Goal: Task Accomplishment & Management: Complete application form

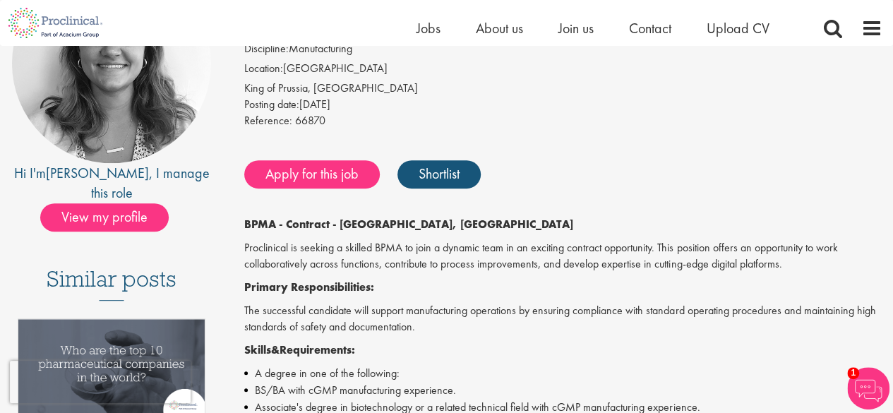
scroll to position [187, 0]
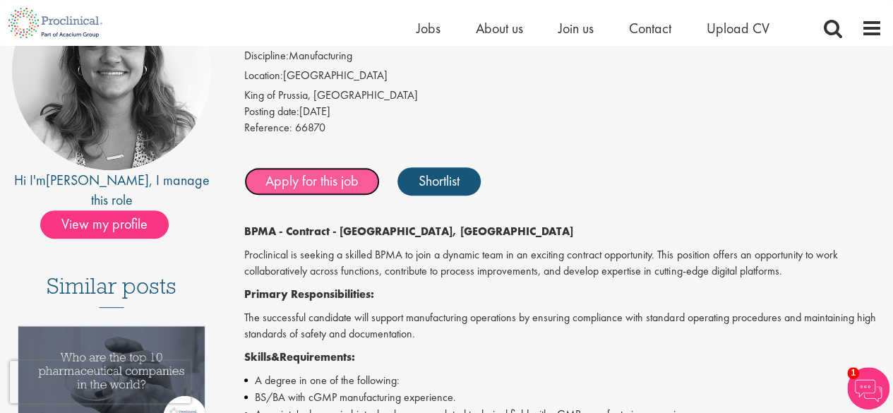
click at [291, 176] on link "Apply for this job" at bounding box center [312, 181] width 136 height 28
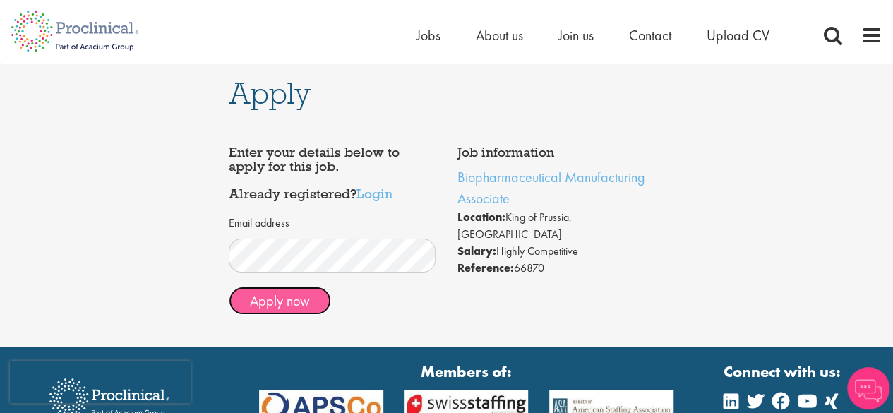
click at [297, 302] on button "Apply now" at bounding box center [280, 301] width 102 height 28
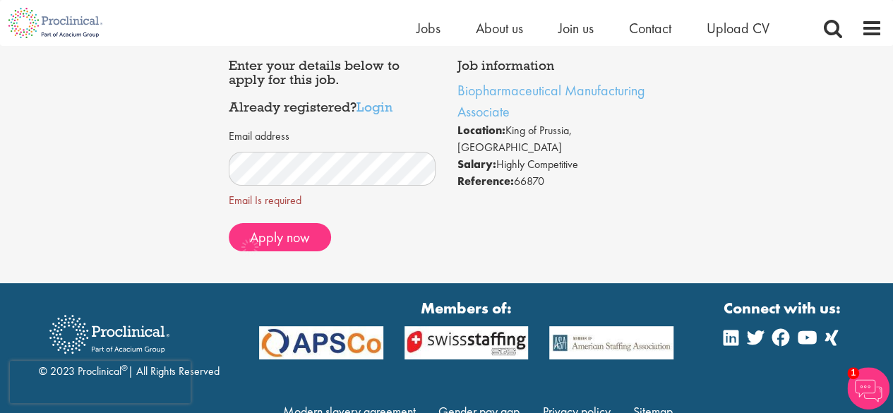
scroll to position [73, 0]
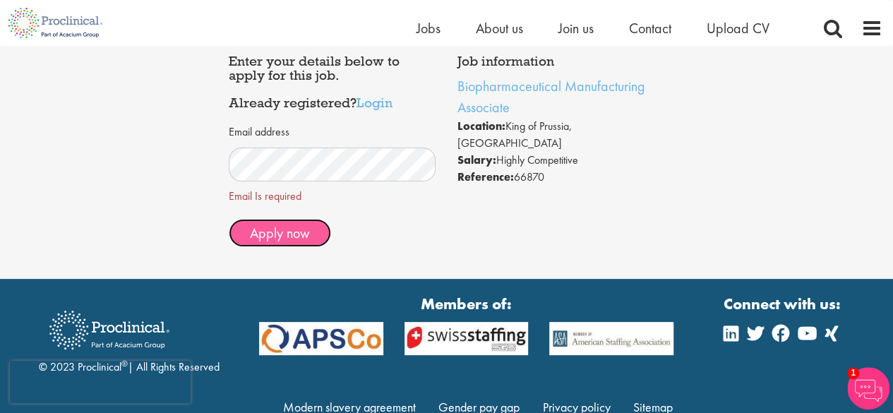
click at [292, 235] on span "Apply now" at bounding box center [280, 233] width 60 height 18
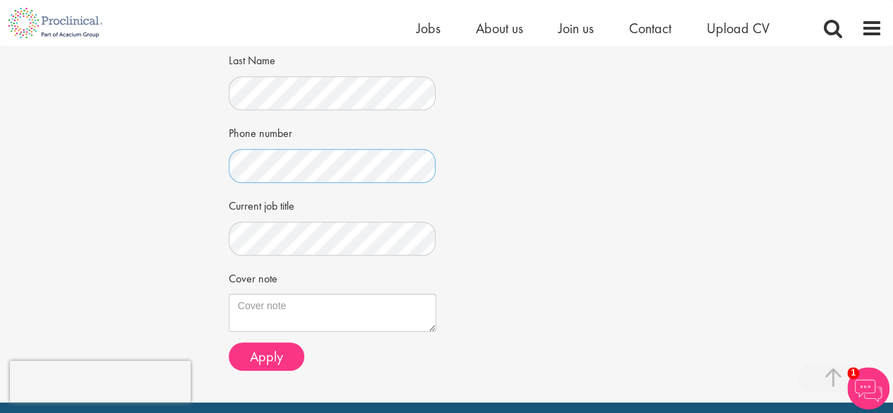
scroll to position [341, 0]
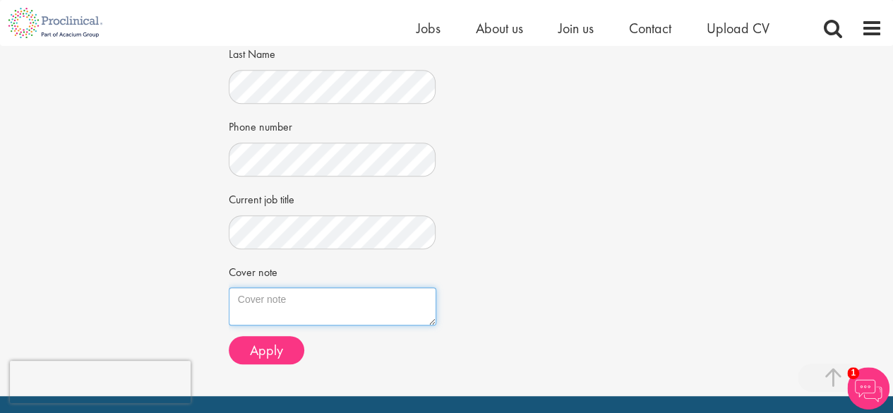
click at [316, 299] on textarea "Cover note" at bounding box center [333, 306] width 208 height 38
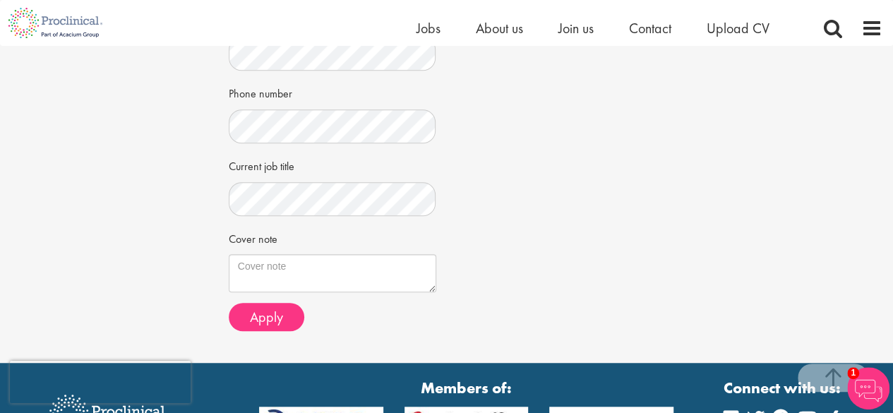
scroll to position [375, 0]
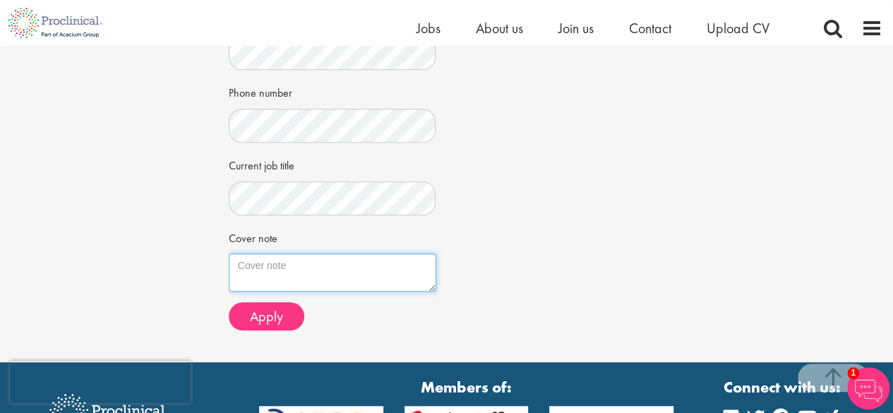
click at [317, 280] on textarea "Cover note" at bounding box center [333, 272] width 208 height 38
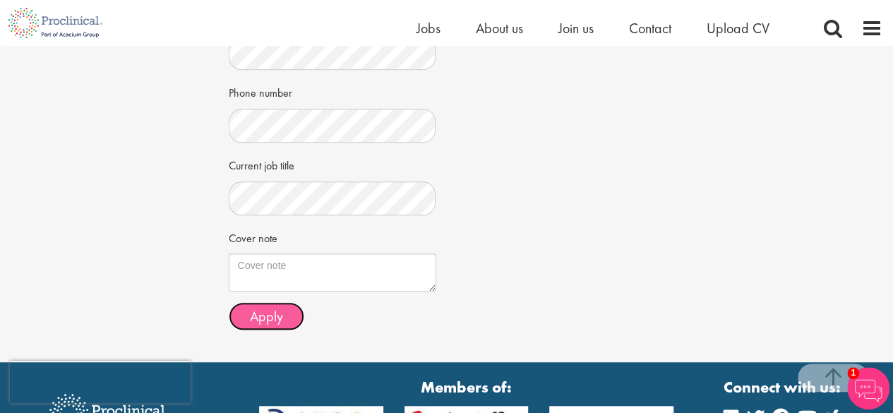
click at [275, 320] on span "Apply" at bounding box center [266, 316] width 33 height 18
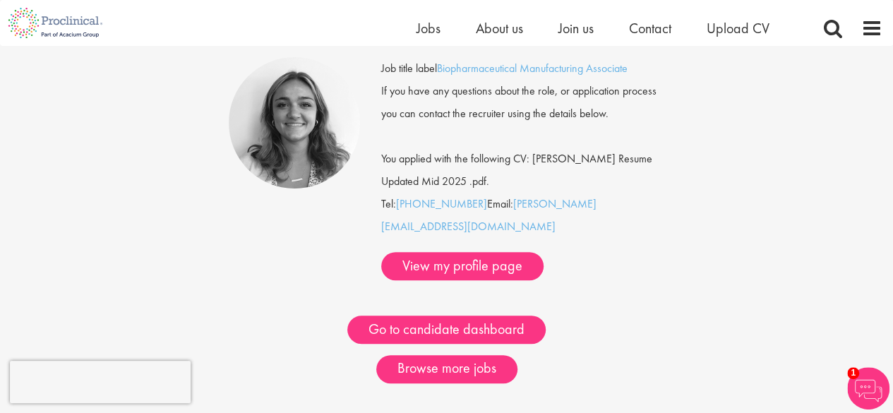
scroll to position [122, 0]
